Goal: Transaction & Acquisition: Obtain resource

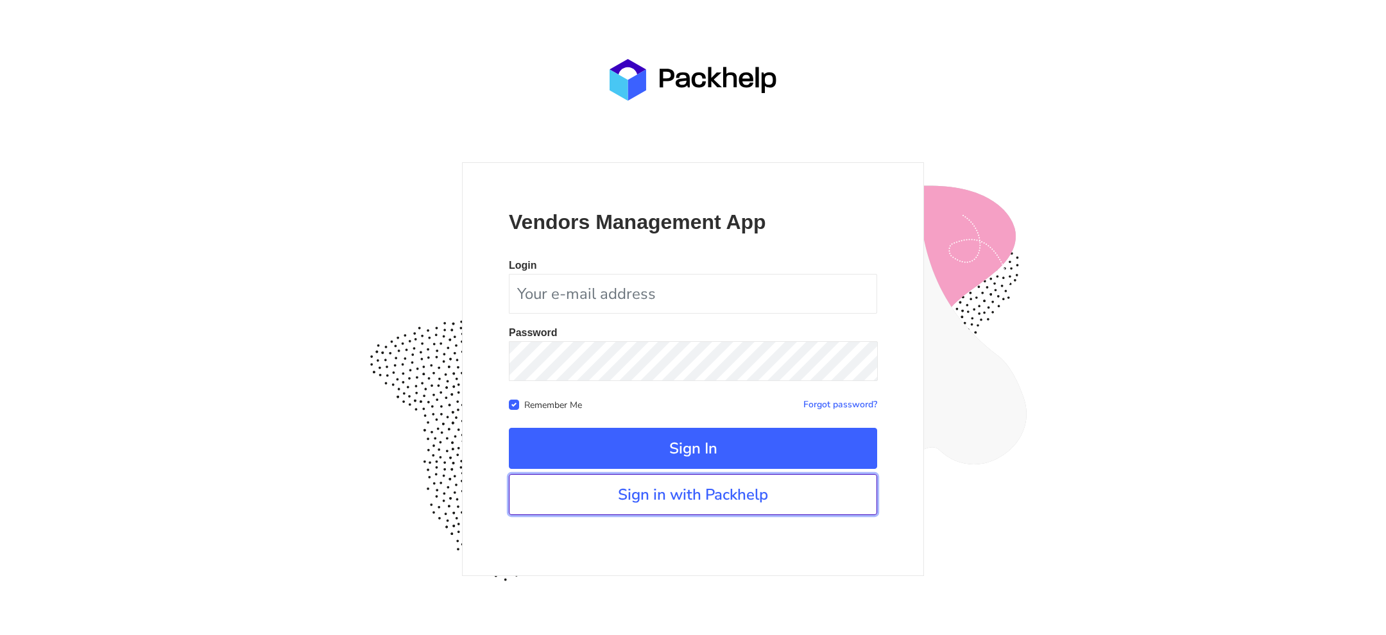
click at [652, 494] on link "Sign in with Packhelp" at bounding box center [693, 494] width 368 height 41
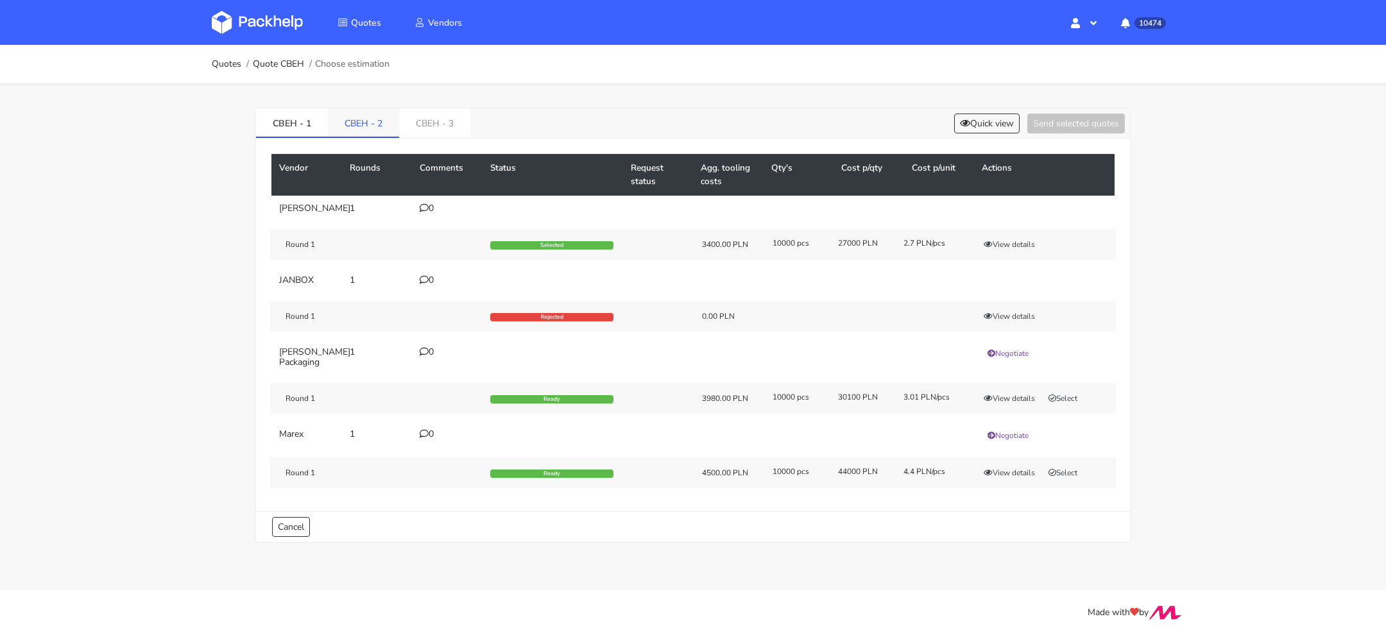
click at [344, 108] on div "CBEH - 1 CBEH - 2 CBEH - 3 Quick view Send selected quotes Vendor Rounds Commen…" at bounding box center [692, 325] width 875 height 435
click at [344, 117] on link "CBEH - 2" at bounding box center [363, 122] width 71 height 28
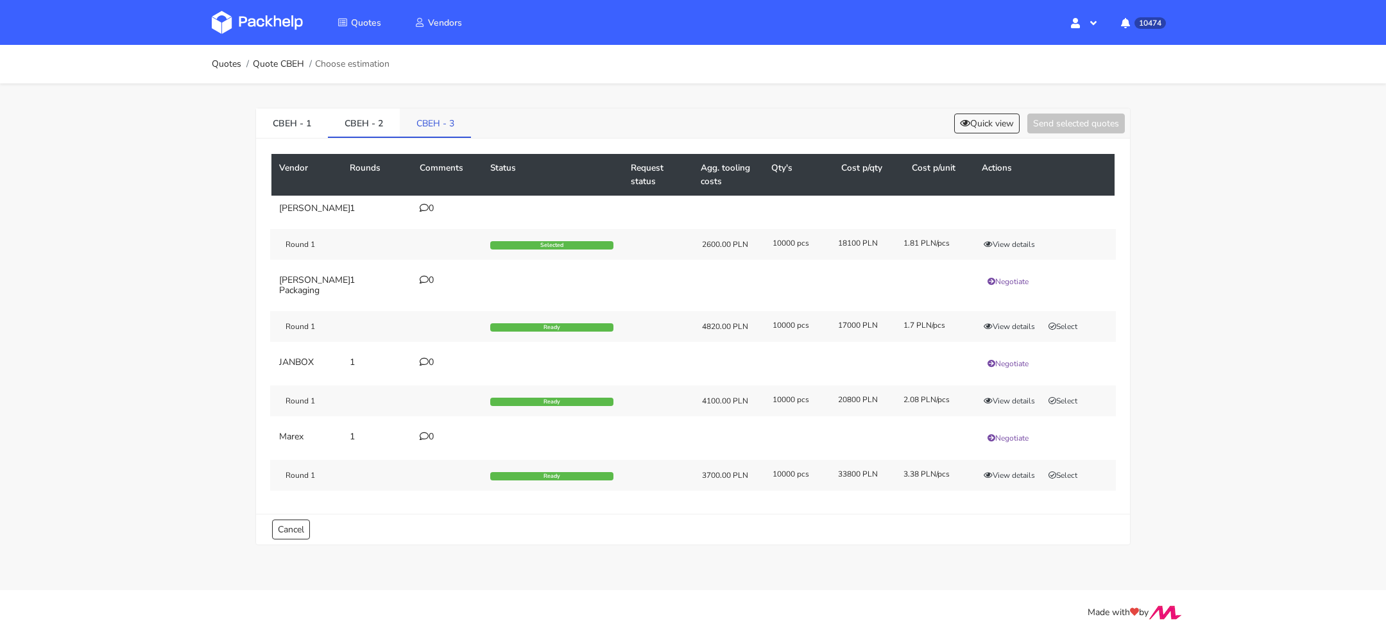
click at [433, 121] on link "CBEH - 3" at bounding box center [435, 122] width 71 height 28
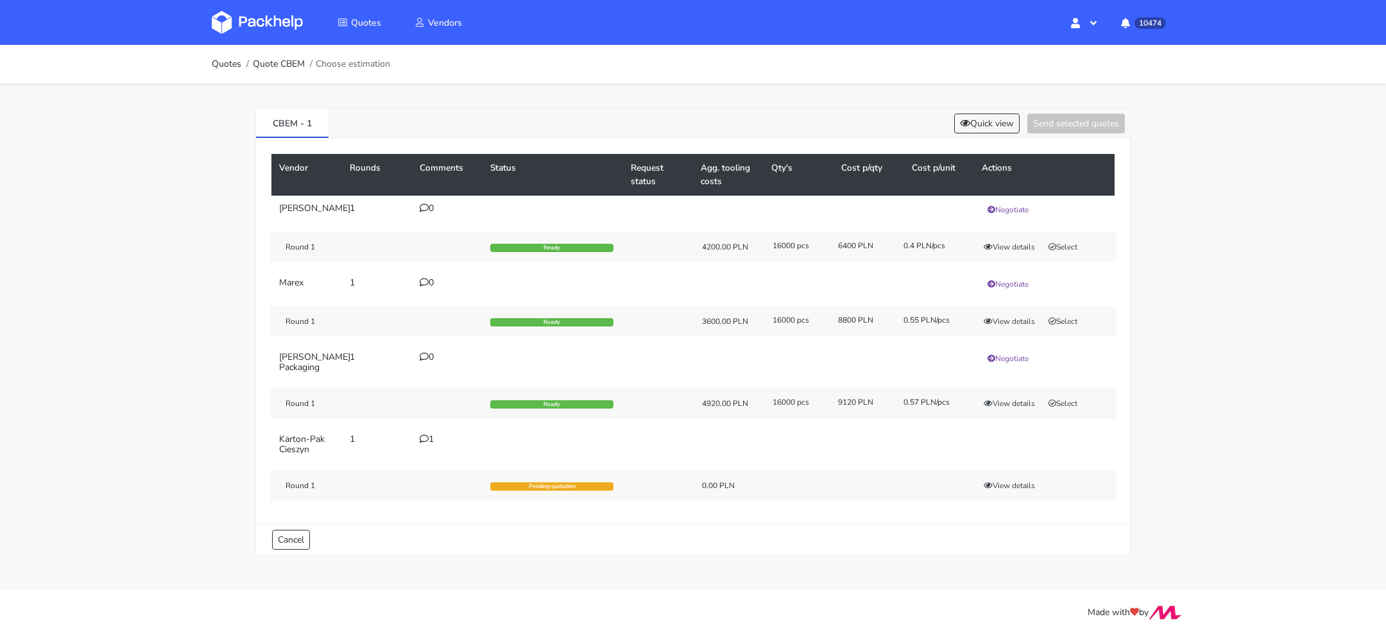
click at [424, 439] on icon at bounding box center [424, 438] width 9 height 9
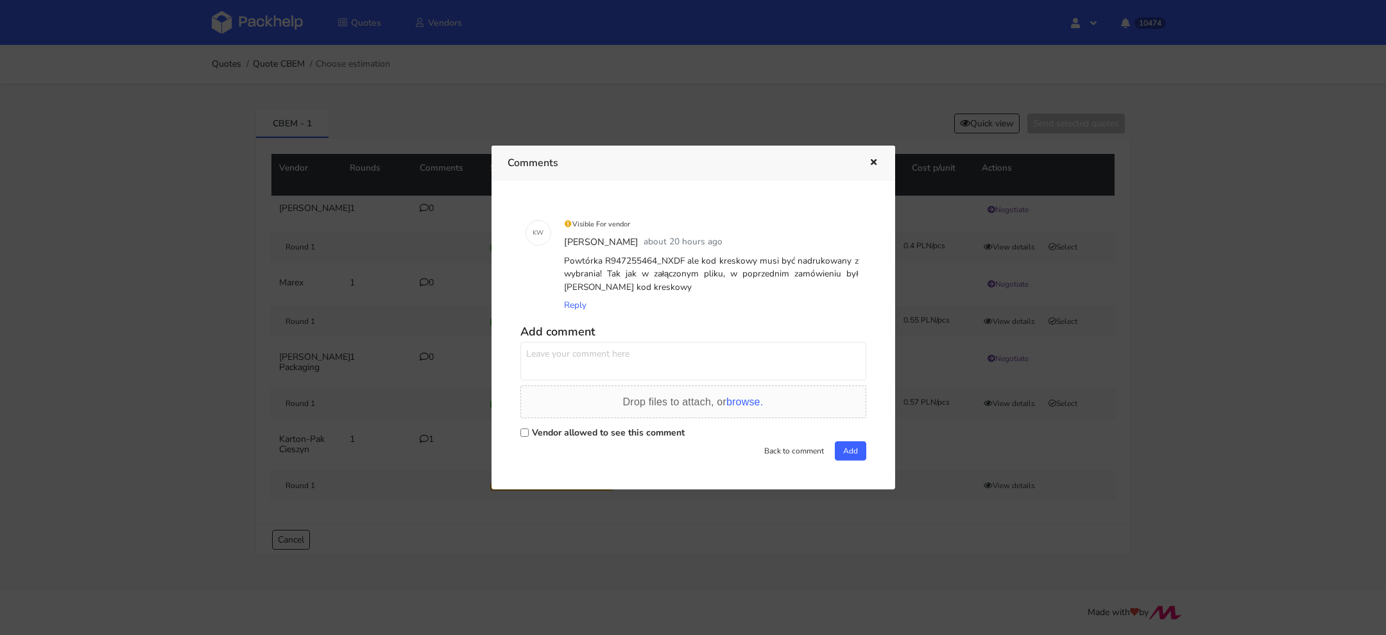
click at [718, 562] on div at bounding box center [693, 317] width 1386 height 635
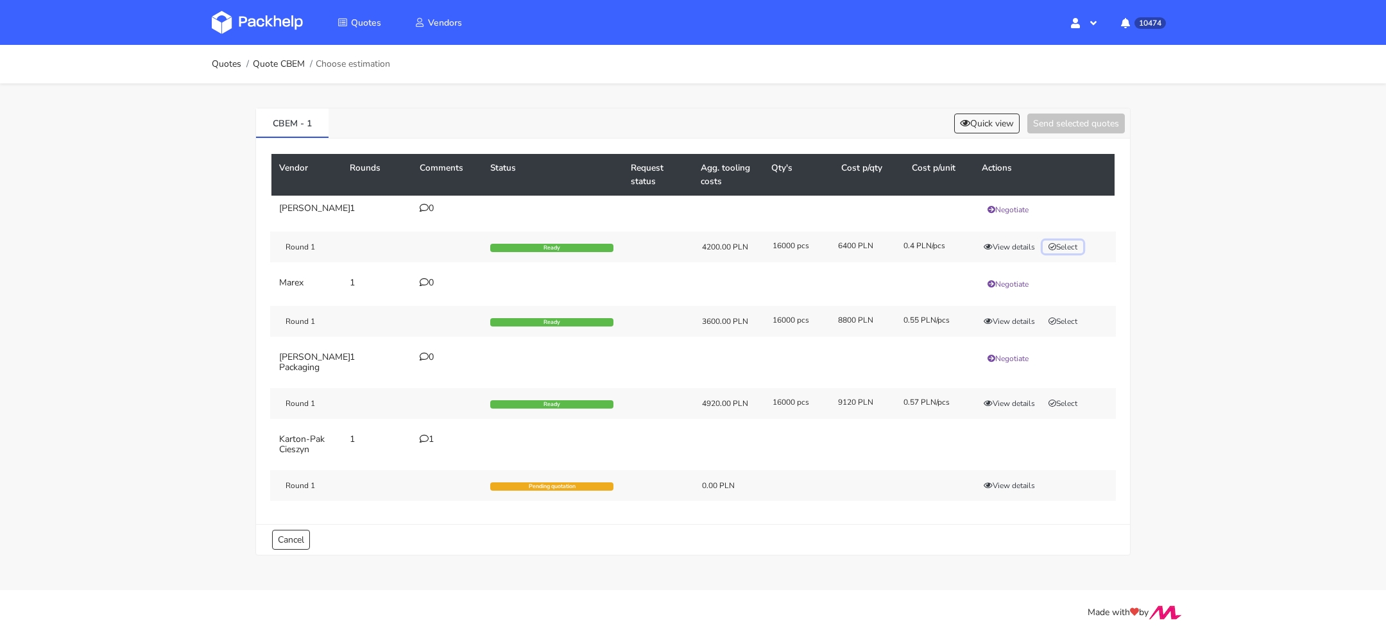
click at [1067, 248] on button "Select" at bounding box center [1062, 247] width 40 height 13
click at [1069, 117] on button "Send selected quotes ( 1 )" at bounding box center [1066, 124] width 115 height 20
click at [952, 127] on button "Quick view" at bounding box center [968, 124] width 65 height 20
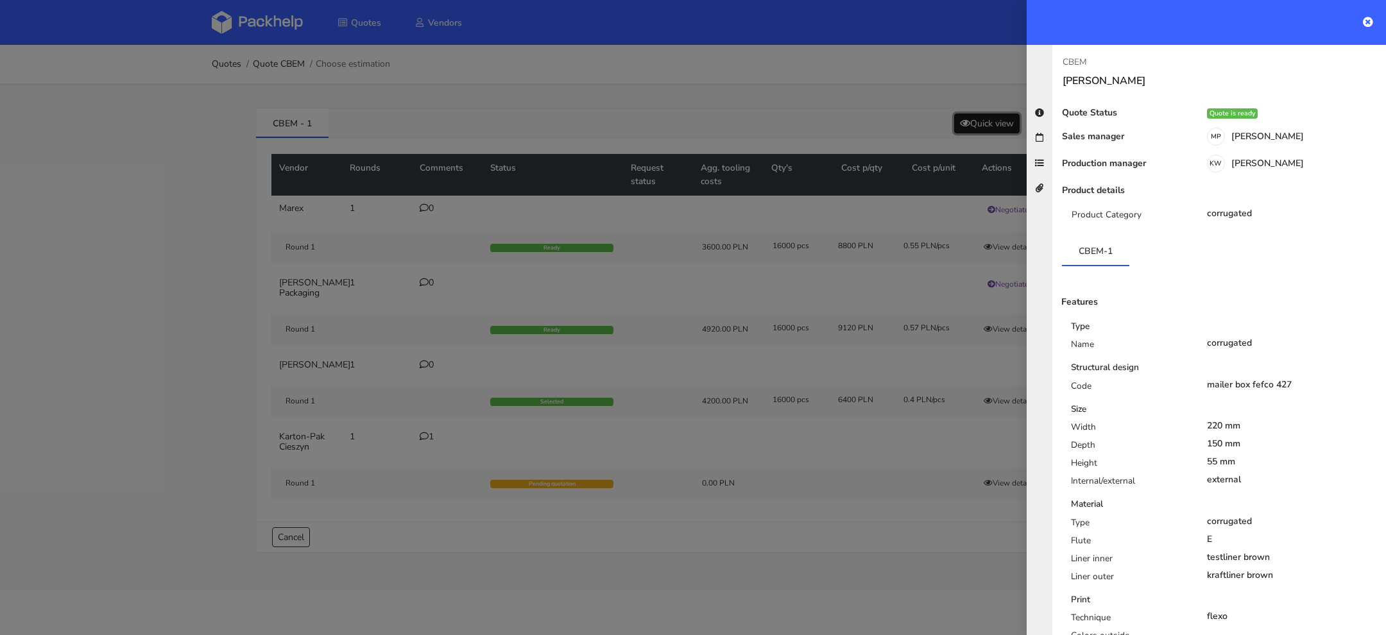
scroll to position [49, 0]
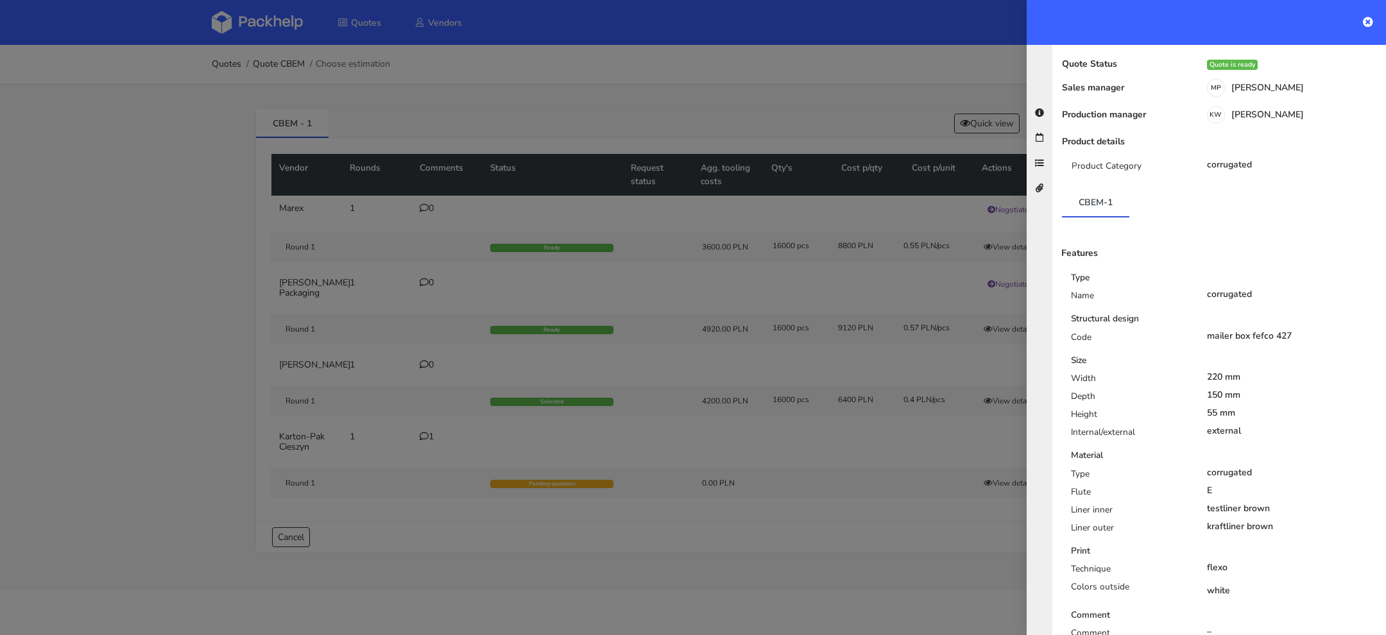
click at [725, 169] on div at bounding box center [693, 317] width 1386 height 635
